Goal: Check status: Check status

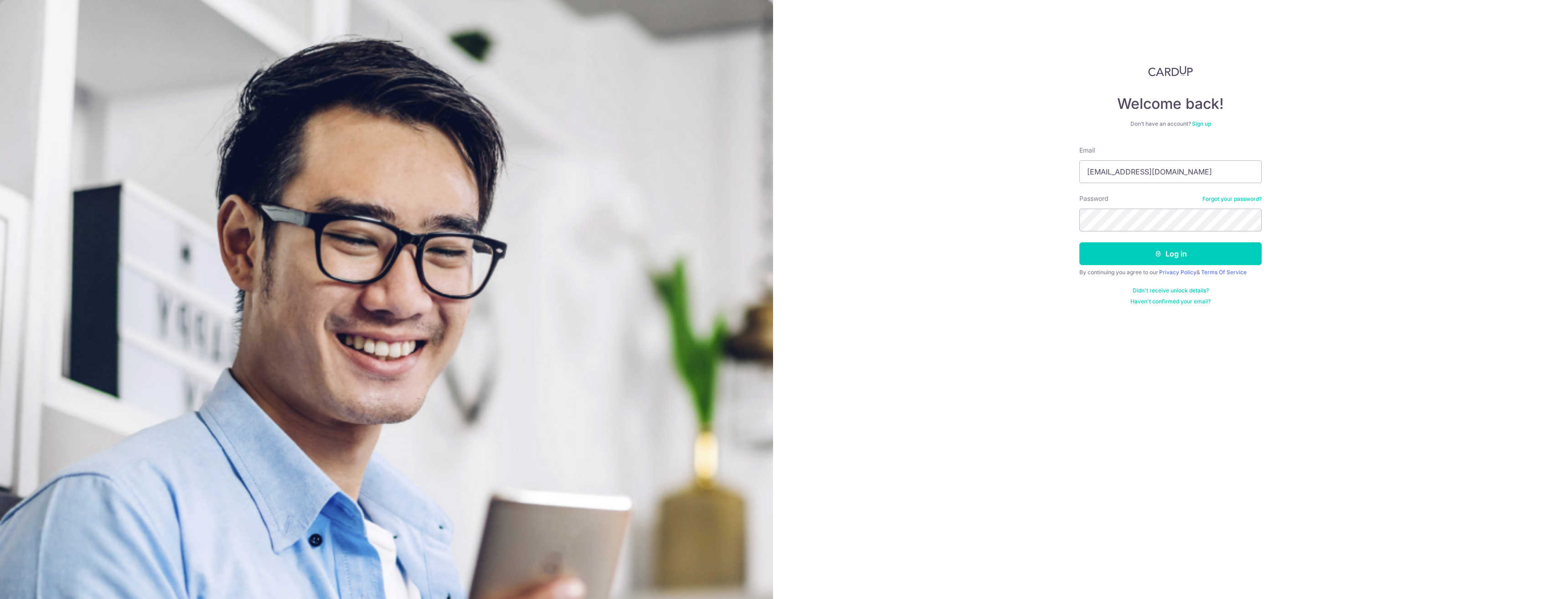
type input "[EMAIL_ADDRESS][DOMAIN_NAME]"
click at [1237, 257] on button "Log in" at bounding box center [1170, 254] width 183 height 23
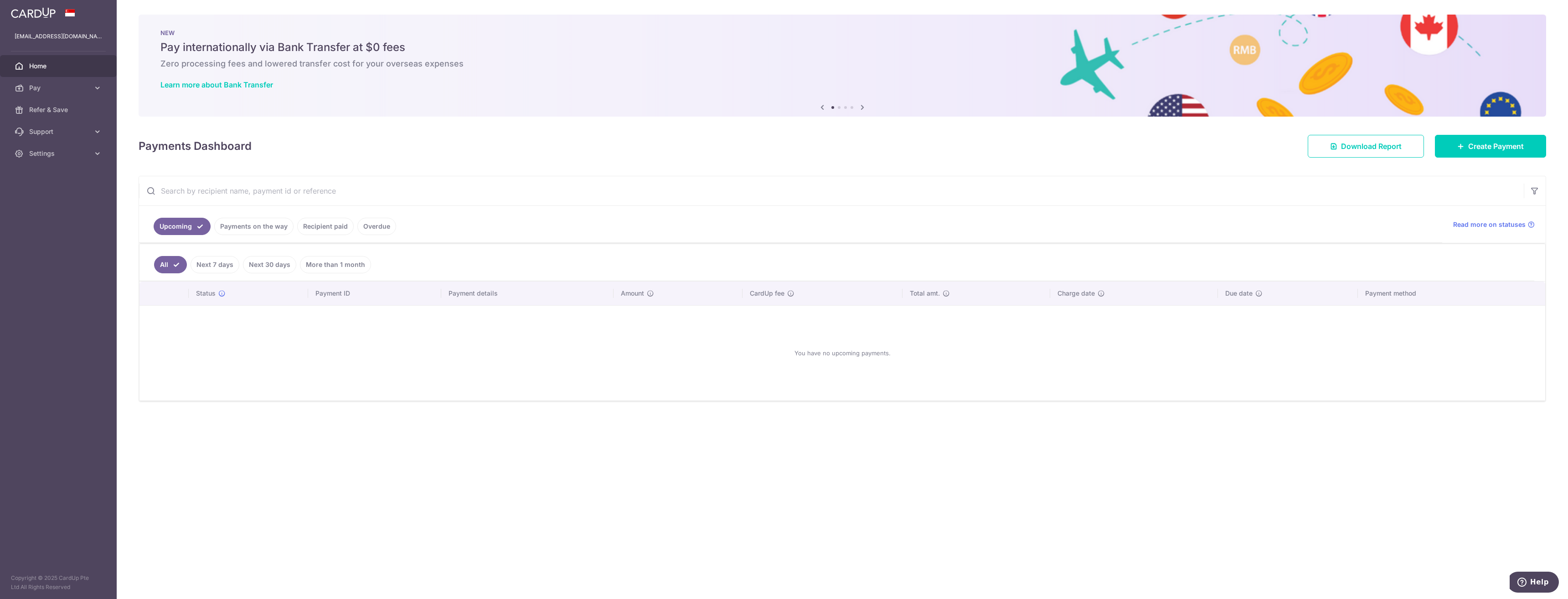
click at [252, 231] on link "Payments on the way" at bounding box center [254, 226] width 80 height 18
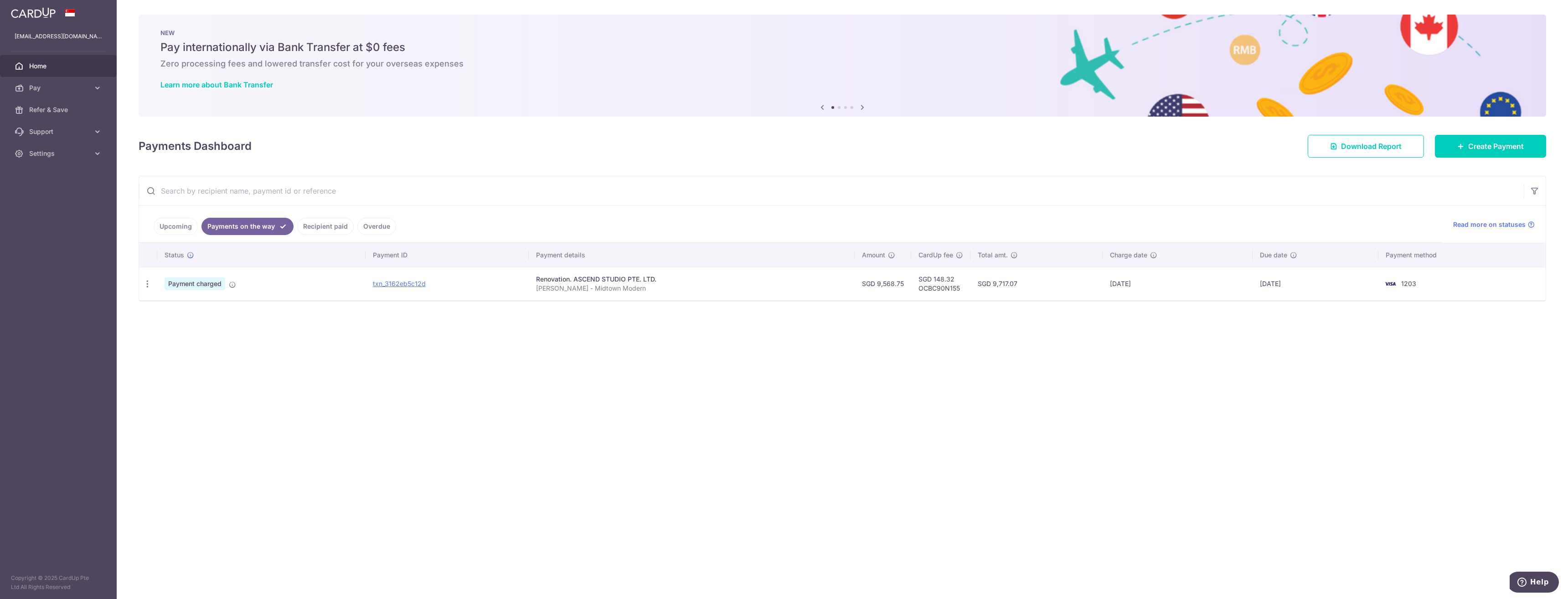
click at [325, 226] on link "Recipient paid" at bounding box center [325, 226] width 57 height 18
click at [247, 229] on link "Payments on the way" at bounding box center [241, 226] width 80 height 18
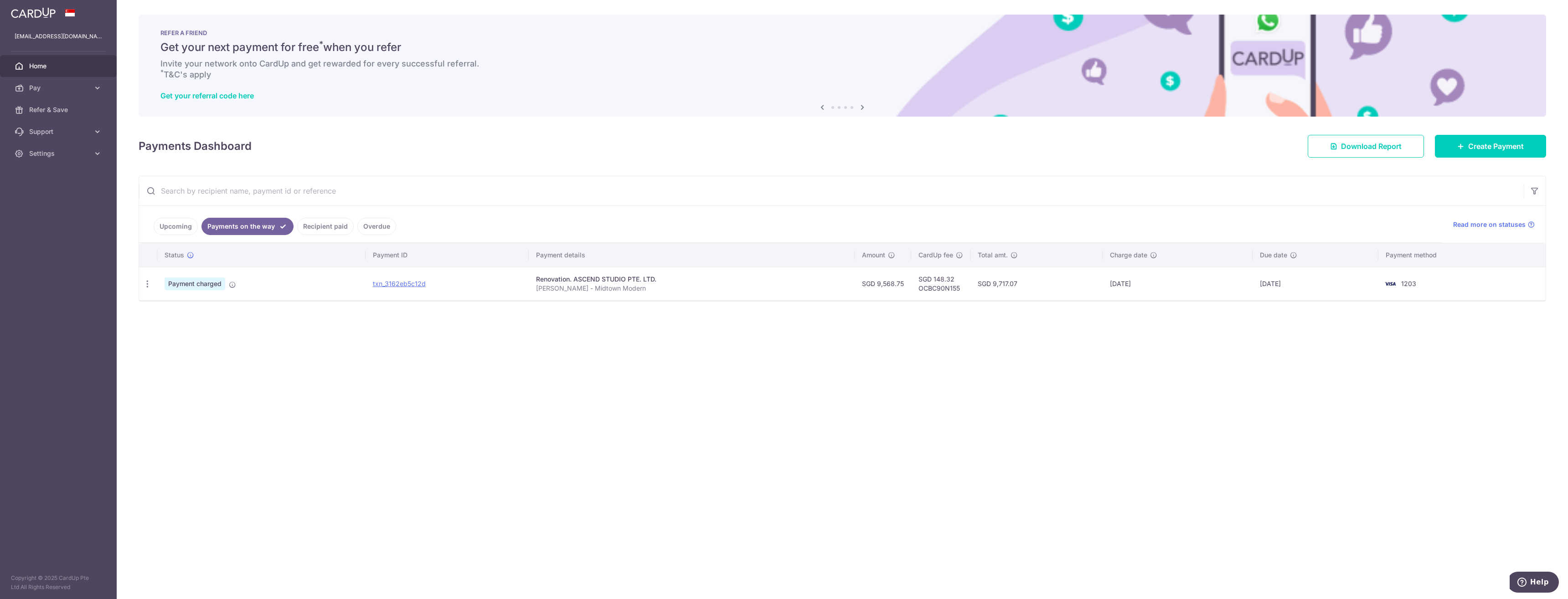
click at [588, 395] on div "× Pause Schedule Pause all future payments in this series Pause just this one p…" at bounding box center [842, 299] width 1451 height 599
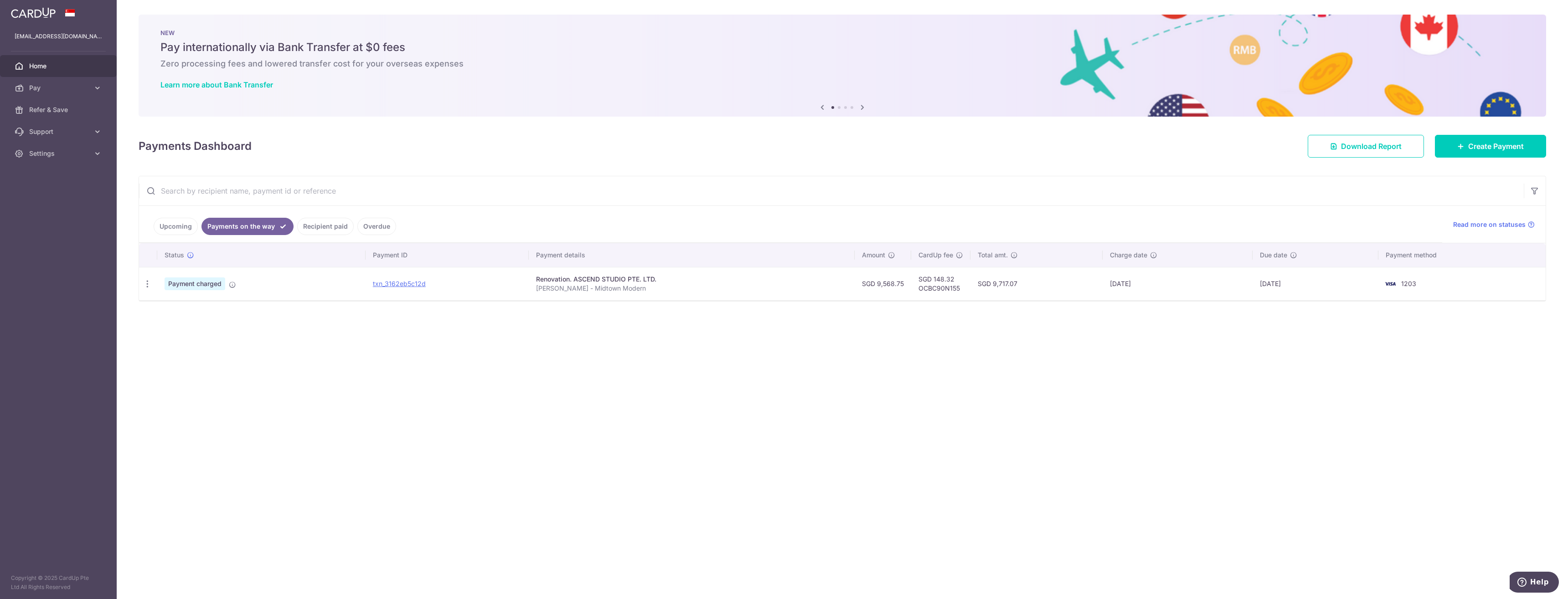
click at [328, 406] on div "× Pause Schedule Pause all future payments in this series Pause just this one p…" at bounding box center [842, 299] width 1451 height 599
